Goal: Navigation & Orientation: Find specific page/section

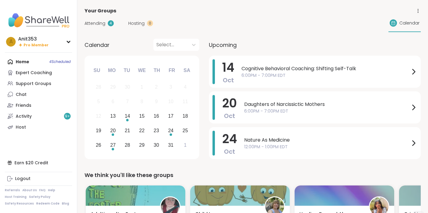
click at [100, 24] on span "Attending" at bounding box center [95, 23] width 21 height 6
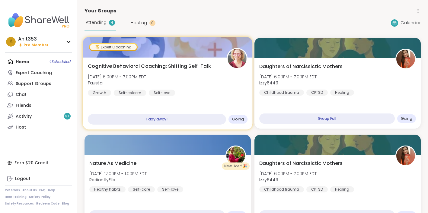
scroll to position [0, 0]
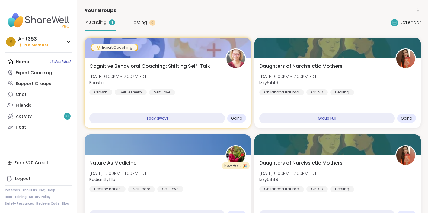
click at [101, 22] on span "Attending" at bounding box center [96, 22] width 21 height 6
click at [140, 22] on span "Hosting" at bounding box center [139, 22] width 16 height 6
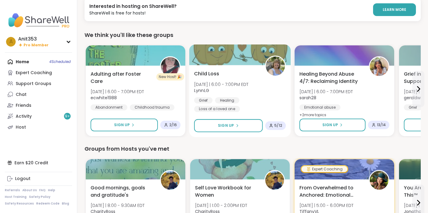
scroll to position [48, 0]
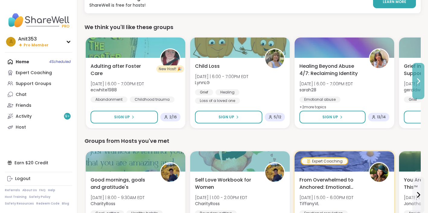
click at [420, 78] on icon at bounding box center [418, 80] width 7 height 7
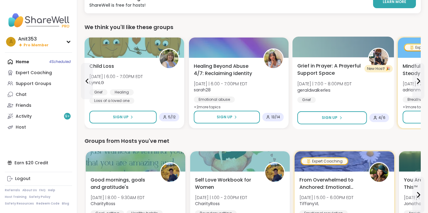
scroll to position [0, 0]
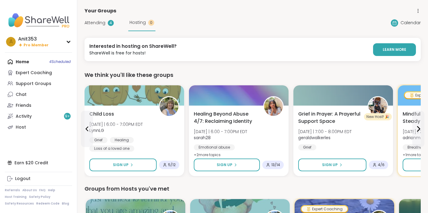
click at [96, 22] on span "Attending" at bounding box center [95, 23] width 21 height 6
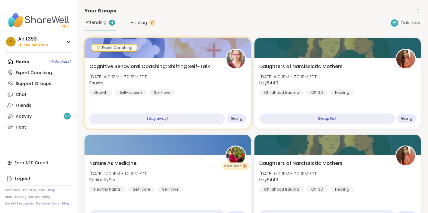
click at [34, 60] on div "Home 4 Scheduled Expert Coaching Support Groups Chat Friends Activity 9 + Host" at bounding box center [38, 94] width 67 height 76
click at [97, 23] on span "Attending" at bounding box center [96, 22] width 21 height 6
click at [99, 22] on span "Attending" at bounding box center [96, 22] width 21 height 6
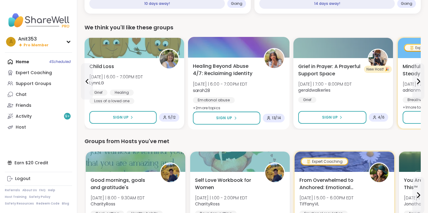
scroll to position [212, 0]
click at [271, 59] on img at bounding box center [274, 58] width 19 height 19
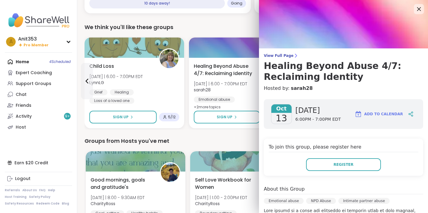
click at [422, 10] on icon at bounding box center [419, 9] width 8 height 8
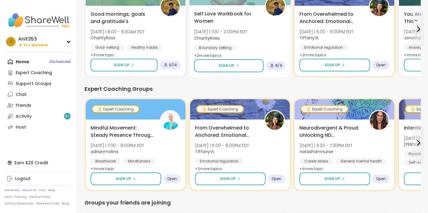
scroll to position [342, 0]
